Goal: Task Accomplishment & Management: Manage account settings

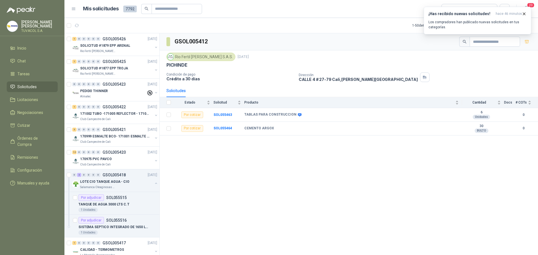
scroll to position [224, 0]
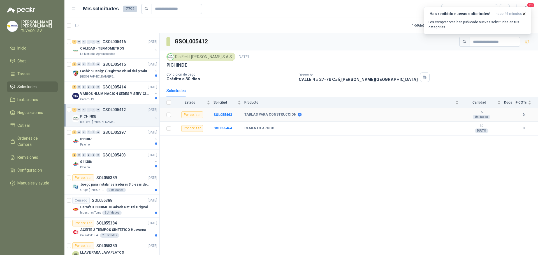
click at [298, 114] on icon at bounding box center [300, 114] width 4 height 3
click at [298, 117] on icon at bounding box center [300, 115] width 4 height 4
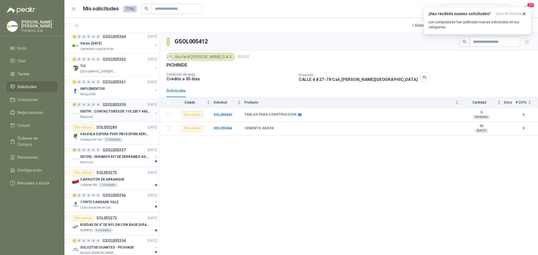
scroll to position [617, 0]
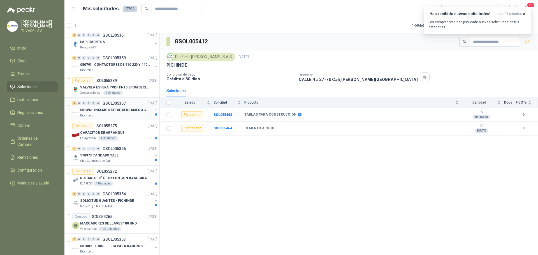
click at [127, 113] on div "051392 : INSUMOS KIT DE DERRAMES AGOSTO 2025" at bounding box center [116, 110] width 73 height 7
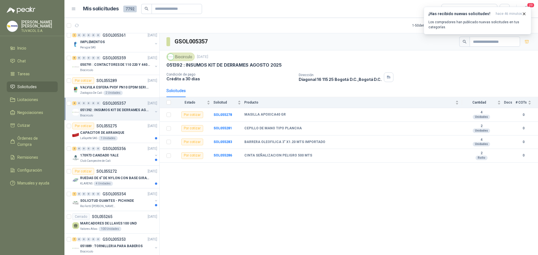
click at [126, 120] on div "4 0 0 0 0 0 GSOL005357 [DATE] 051392 : INSUMOS KIT DE DERRAMES [DATE] Biocirculo" at bounding box center [111, 109] width 95 height 23
click at [126, 128] on div "Por cotizar SOL055275 [DATE]" at bounding box center [114, 126] width 85 height 7
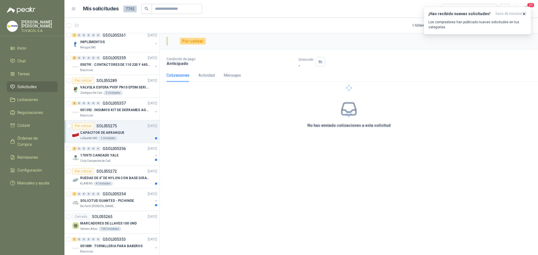
scroll to position [673, 0]
